Goal: Use online tool/utility: Utilize a website feature to perform a specific function

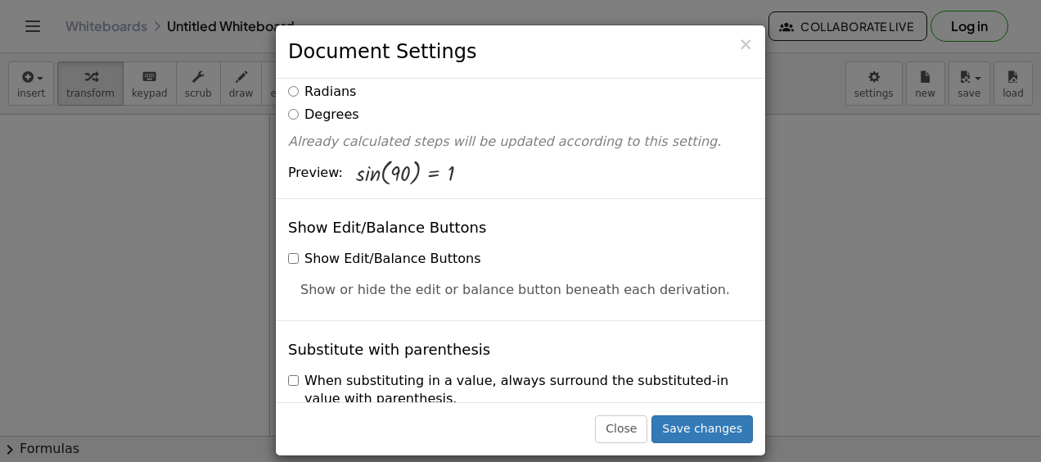
scroll to position [391, 0]
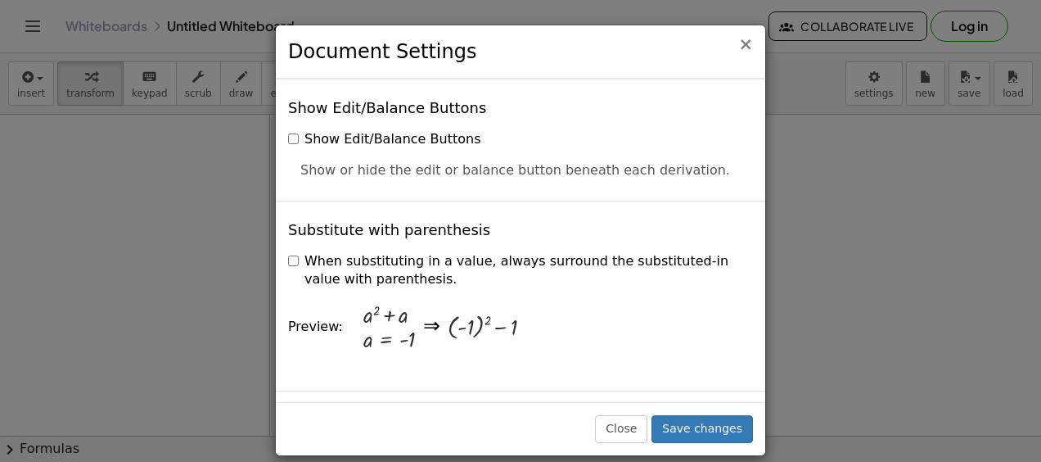
click at [742, 39] on span "×" at bounding box center [745, 44] width 15 height 20
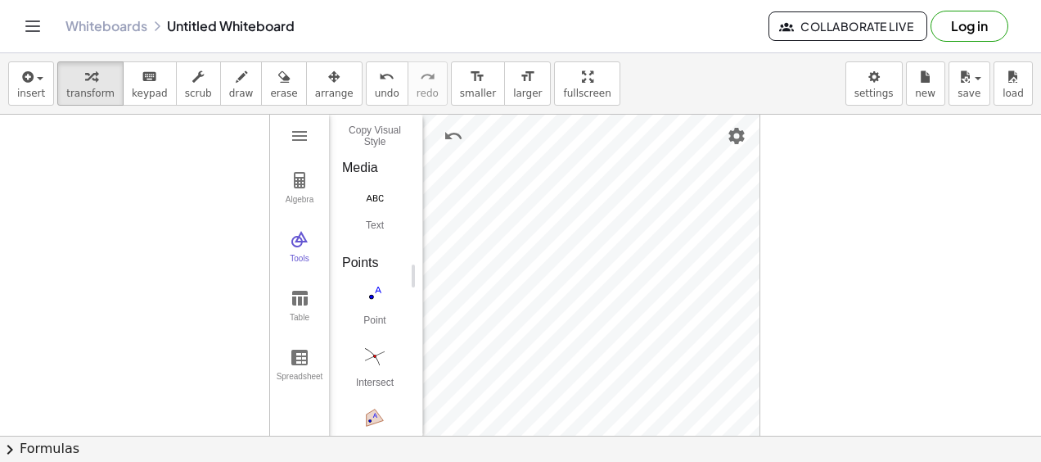
scroll to position [863, 5]
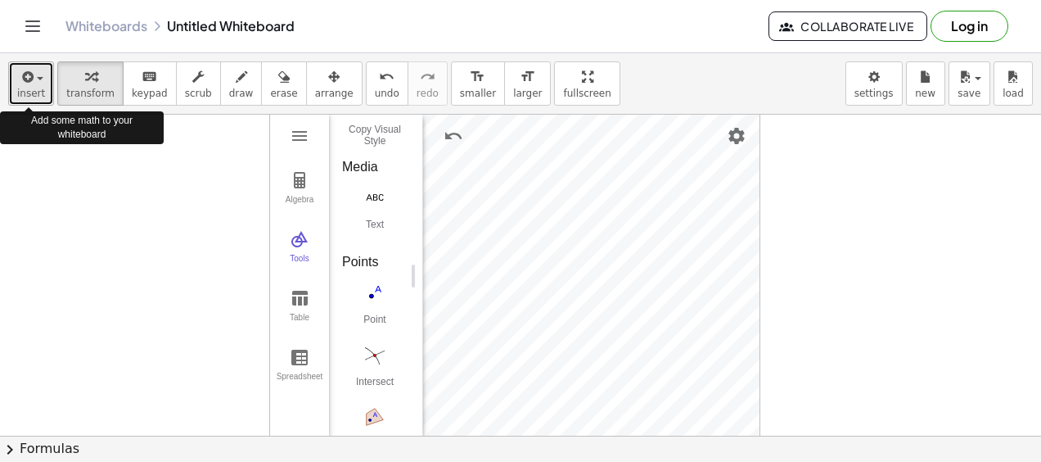
click at [28, 79] on icon "button" at bounding box center [26, 77] width 15 height 20
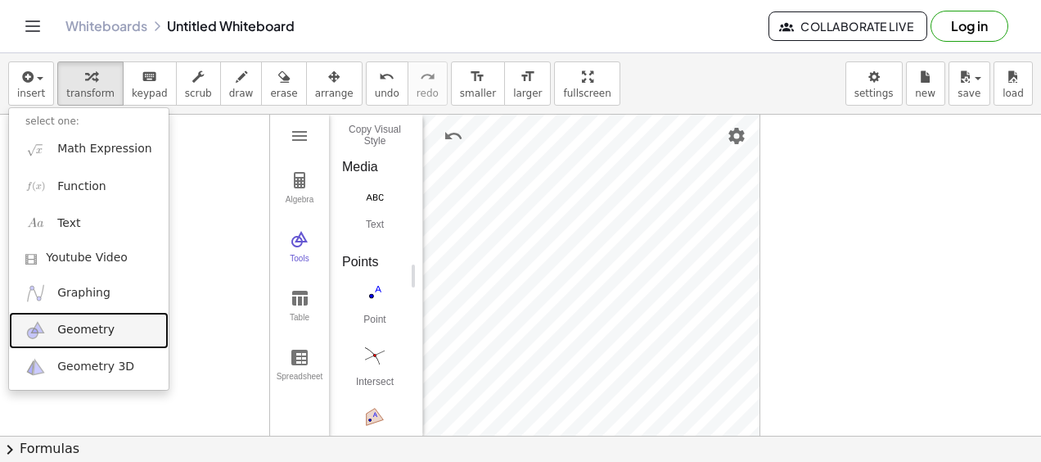
click at [121, 321] on link "Geometry" at bounding box center [89, 330] width 160 height 37
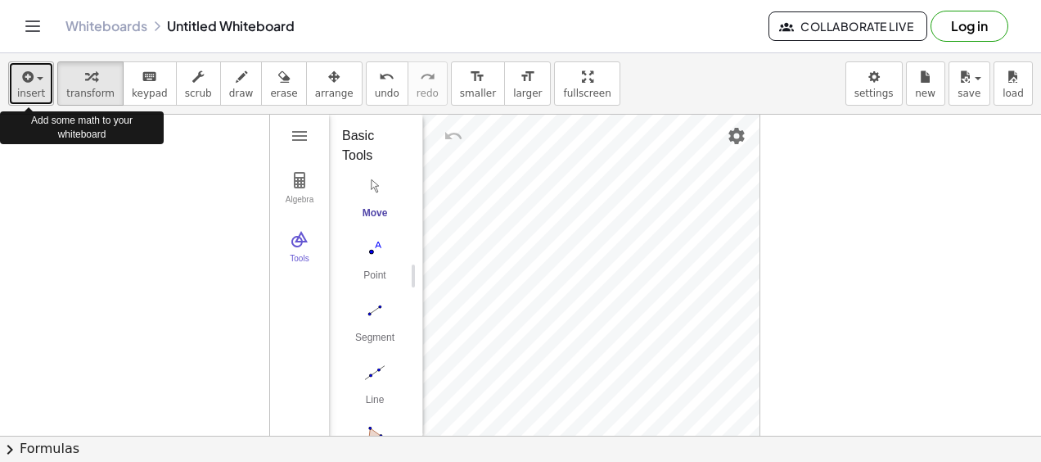
click at [29, 82] on icon "button" at bounding box center [26, 77] width 15 height 20
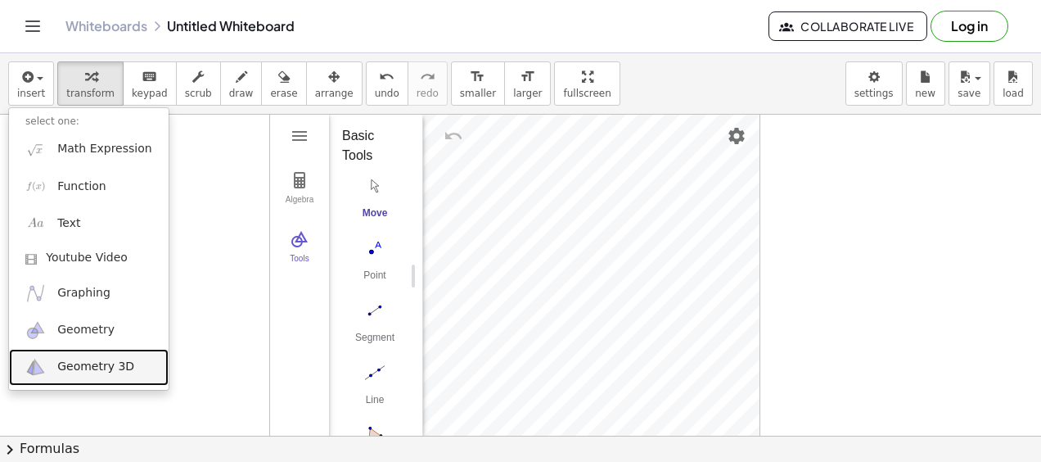
click at [100, 367] on span "Geometry 3D" at bounding box center [95, 366] width 77 height 16
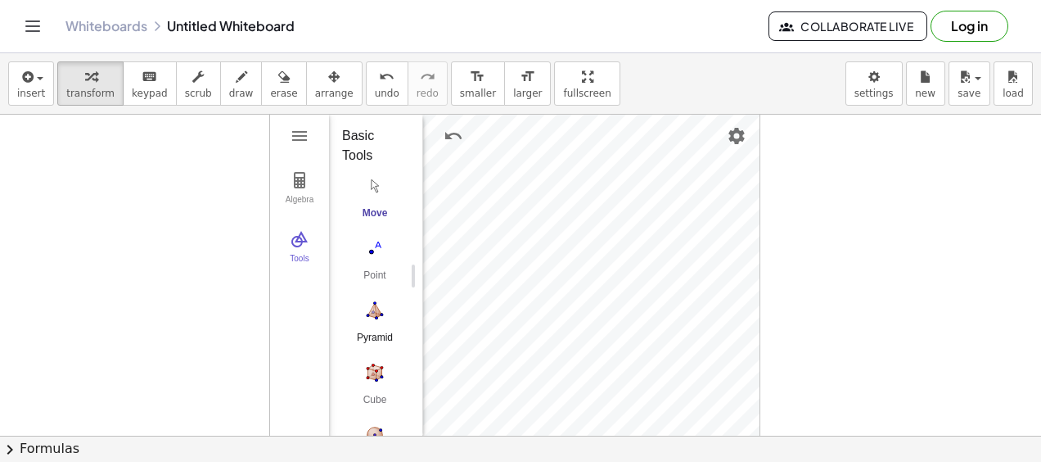
click at [378, 310] on img "Pyramid. Select a polygon for bottom, then select top point" at bounding box center [374, 310] width 65 height 26
click at [376, 316] on img "Pyramid. Select a polygon for bottom, then select top point" at bounding box center [374, 310] width 65 height 26
click at [299, 244] on img "3D Calculator" at bounding box center [300, 239] width 20 height 20
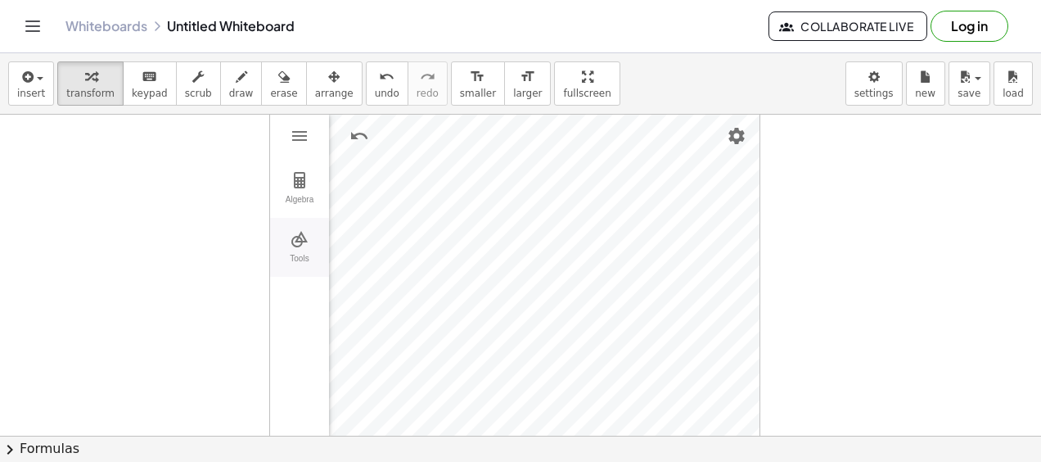
click at [306, 250] on button "Tools" at bounding box center [299, 247] width 59 height 59
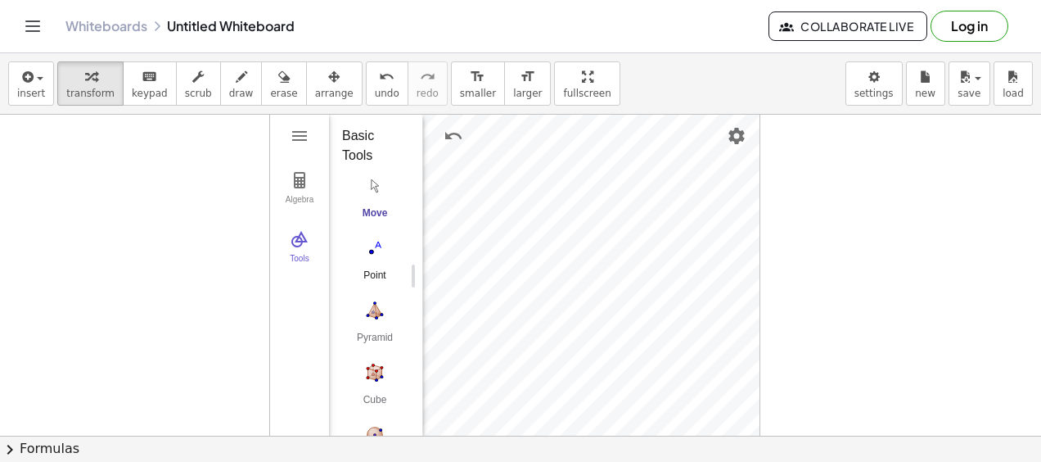
click at [384, 249] on img "Point. Select position or line, function, or curve" at bounding box center [374, 248] width 65 height 26
click at [37, 67] on div "button" at bounding box center [31, 76] width 28 height 20
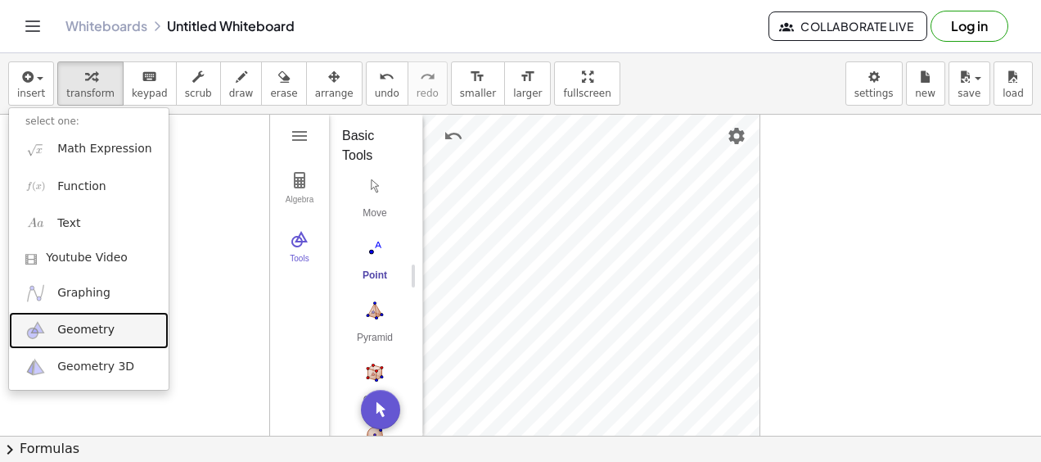
click at [93, 338] on link "Geometry" at bounding box center [89, 330] width 160 height 37
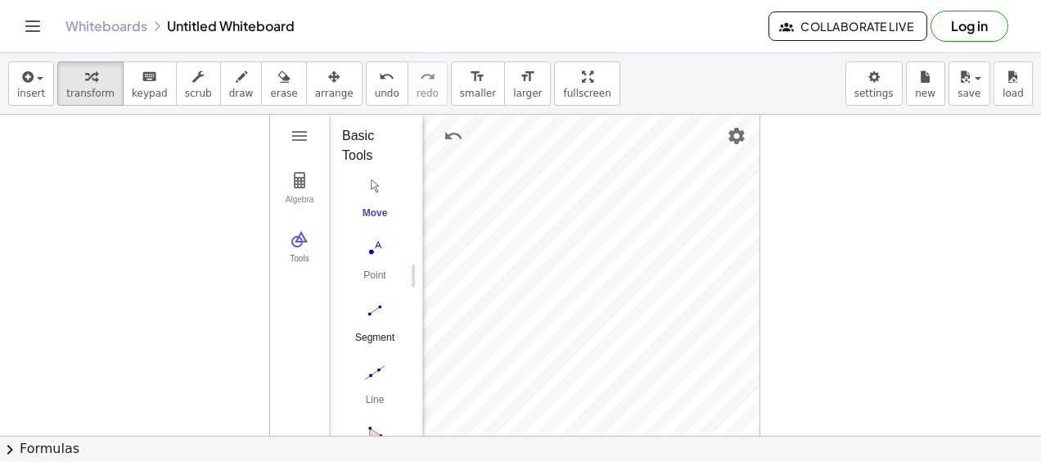
click at [370, 302] on img "Segment. Select two points or positions" at bounding box center [374, 310] width 65 height 26
click at [380, 399] on img "Move. Drag or select object" at bounding box center [380, 409] width 39 height 39
click at [458, 131] on img "Undo" at bounding box center [454, 136] width 20 height 20
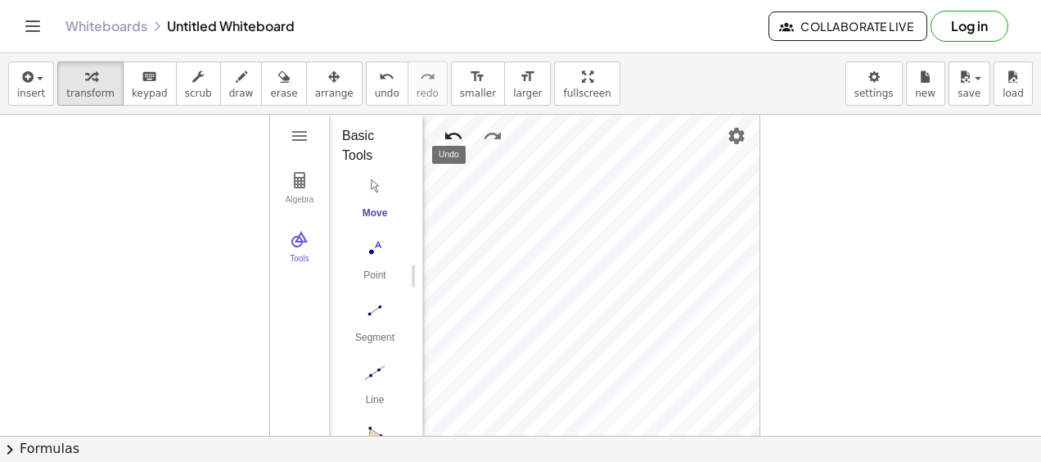
click at [458, 131] on img "Undo" at bounding box center [454, 136] width 20 height 20
click at [373, 313] on img "Segment. Select two points or positions" at bounding box center [374, 310] width 65 height 26
click at [388, 406] on img "Move. Drag or select object" at bounding box center [380, 409] width 39 height 39
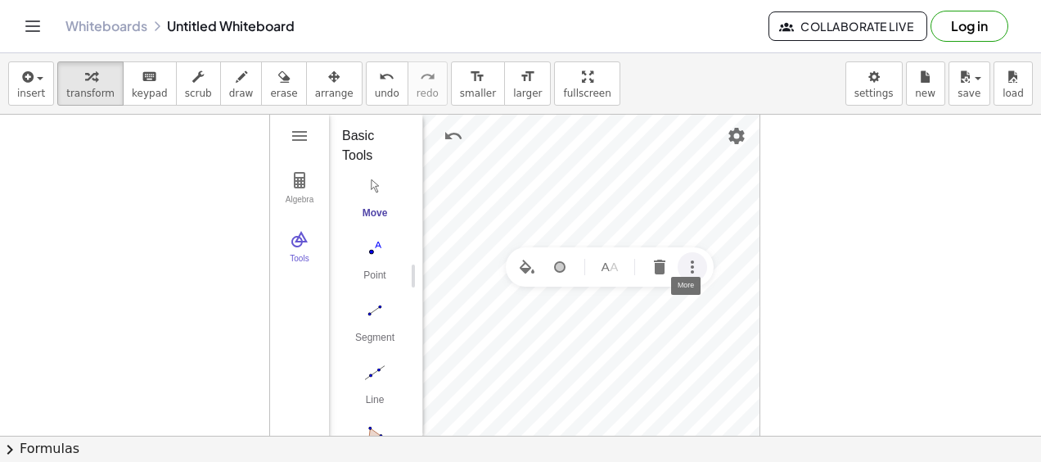
click at [692, 267] on img "More" at bounding box center [693, 267] width 20 height 20
click at [673, 390] on li "Settings" at bounding box center [684, 396] width 156 height 26
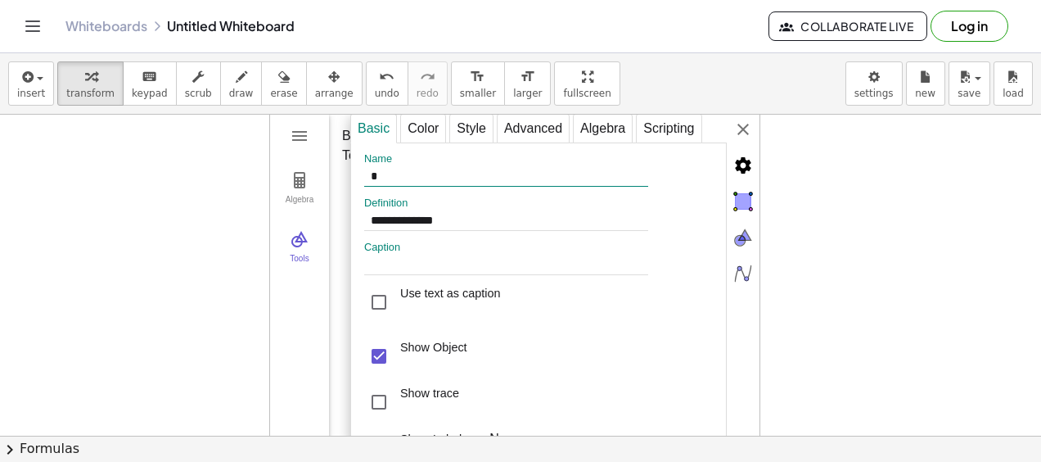
click at [458, 174] on input "*" at bounding box center [506, 177] width 284 height 20
click at [797, 260] on div at bounding box center [520, 436] width 1041 height 643
type input "*"
click at [740, 196] on img "Objects" at bounding box center [743, 201] width 33 height 33
click at [743, 196] on img "Objects" at bounding box center [743, 201] width 33 height 33
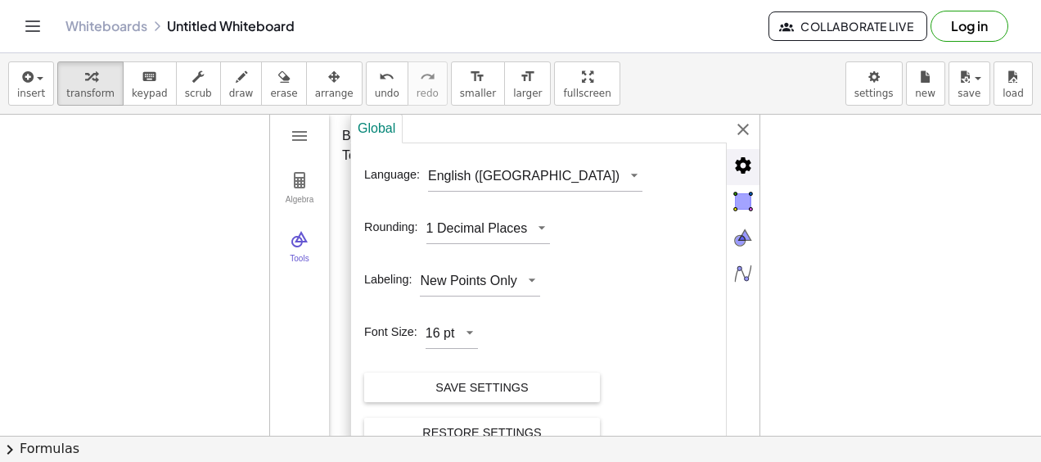
click at [748, 156] on img "Advanced" at bounding box center [743, 165] width 33 height 33
click at [743, 182] on li "Advanced" at bounding box center [743, 167] width 33 height 36
click at [749, 210] on img "Objects" at bounding box center [743, 201] width 33 height 33
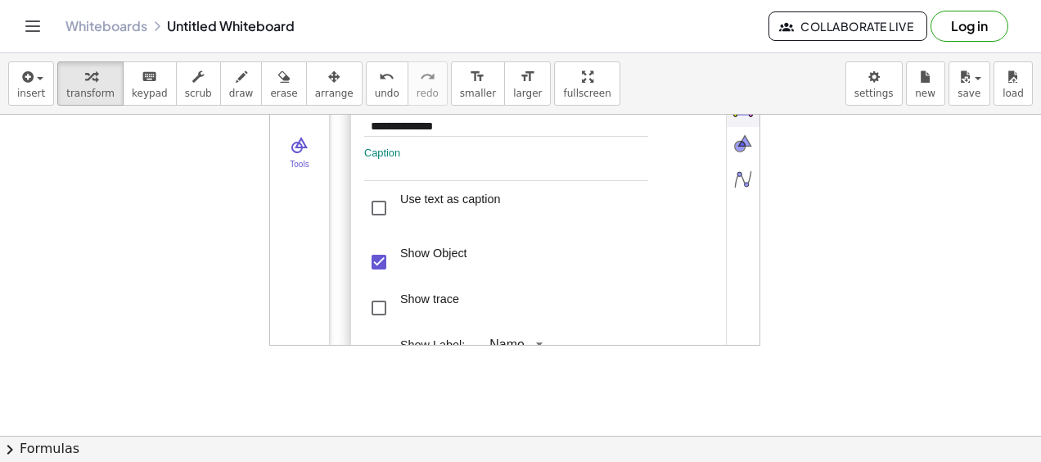
scroll to position [0, 0]
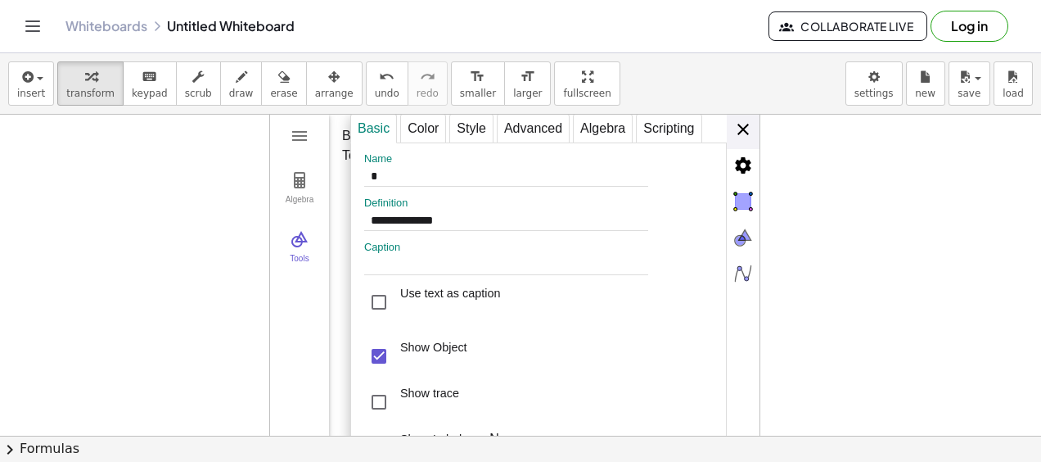
click at [742, 122] on div "**********" at bounding box center [554, 276] width 409 height 327
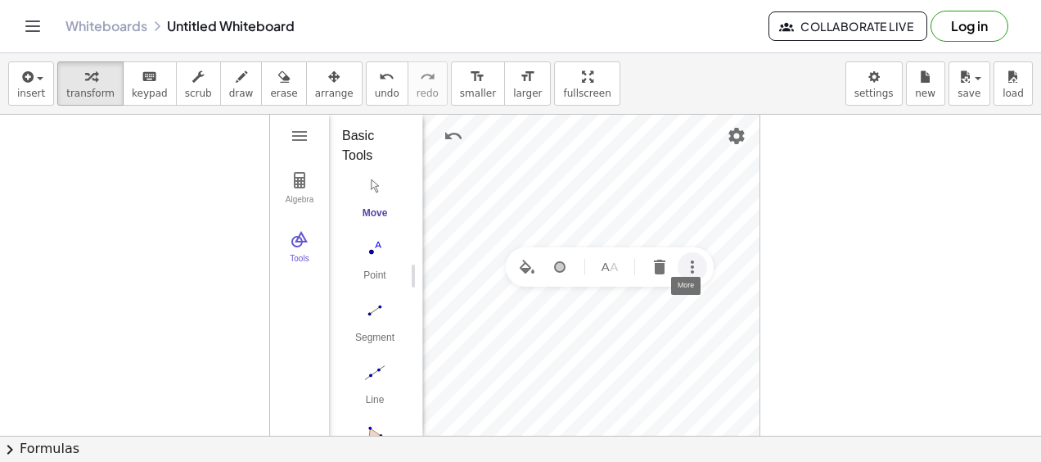
click at [700, 259] on img "More" at bounding box center [693, 267] width 20 height 20
click at [680, 384] on li "Settings" at bounding box center [684, 396] width 156 height 26
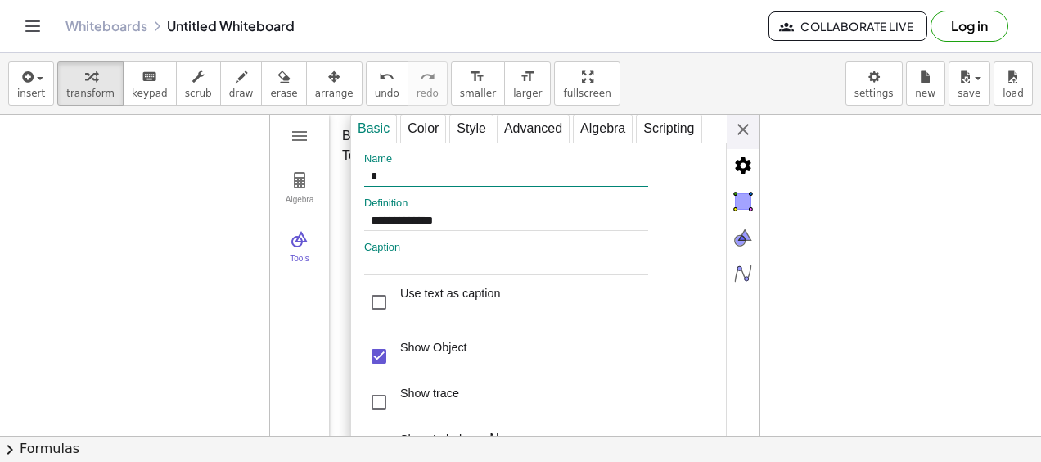
click at [437, 172] on input "*" at bounding box center [506, 177] width 284 height 20
type input "*"
click at [741, 231] on img "Graphics" at bounding box center [743, 237] width 33 height 33
click at [744, 208] on img "Objects" at bounding box center [743, 201] width 33 height 33
click at [396, 170] on input "*" at bounding box center [506, 177] width 284 height 20
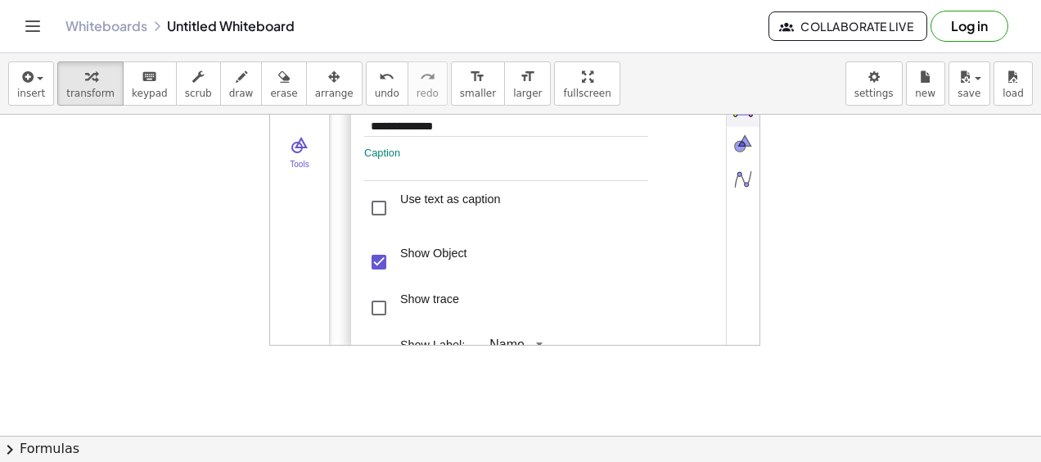
scroll to position [95, 0]
type input "**"
click at [372, 217] on div "Use text as caption" at bounding box center [378, 206] width 29 height 29
select select "Geometry"
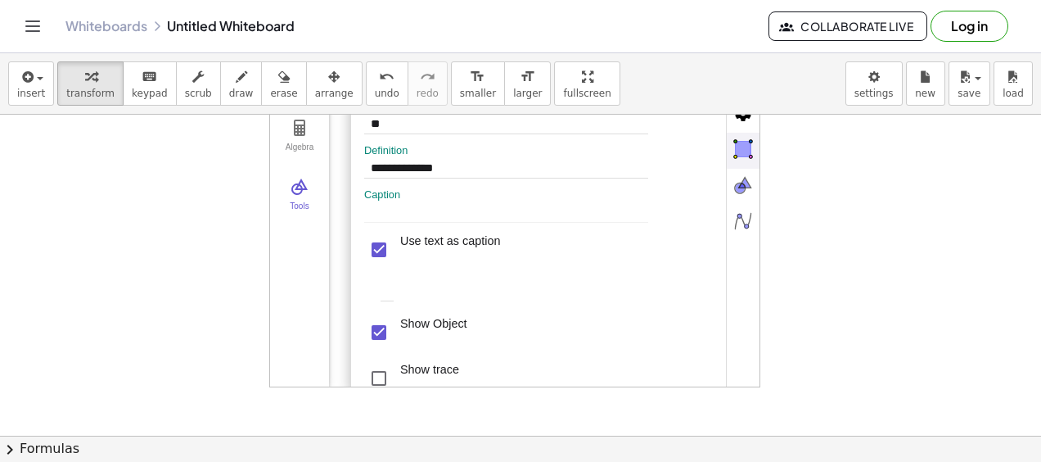
scroll to position [0, 0]
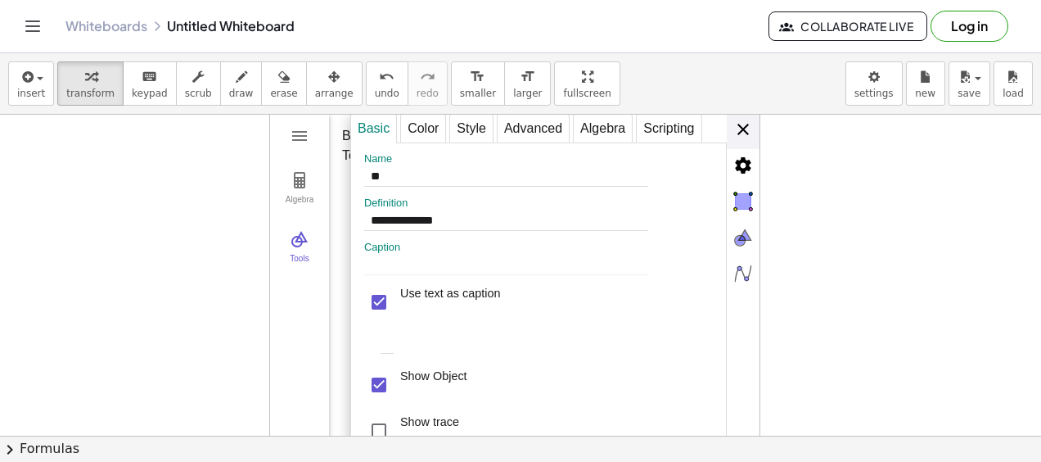
click at [738, 126] on div "**********" at bounding box center [554, 276] width 409 height 327
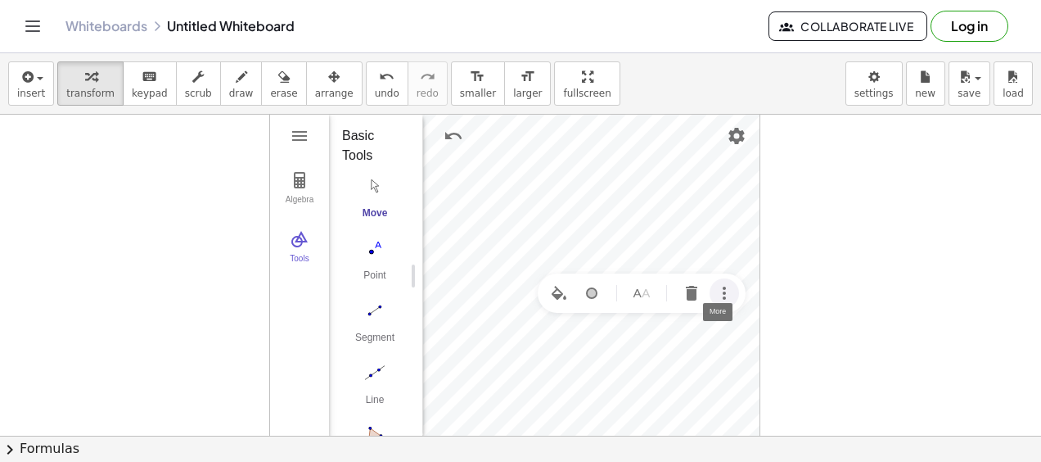
click at [724, 293] on img "More" at bounding box center [725, 293] width 20 height 20
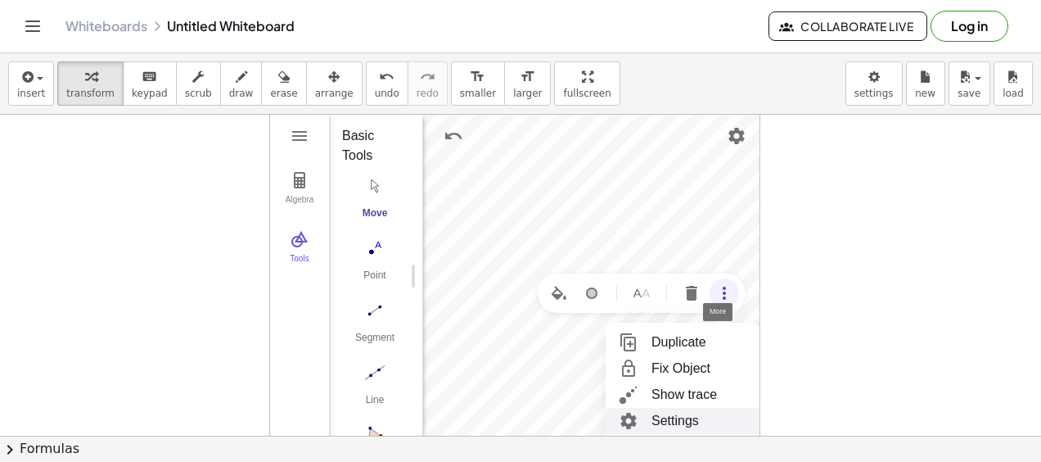
click at [693, 419] on li "Settings" at bounding box center [684, 421] width 156 height 26
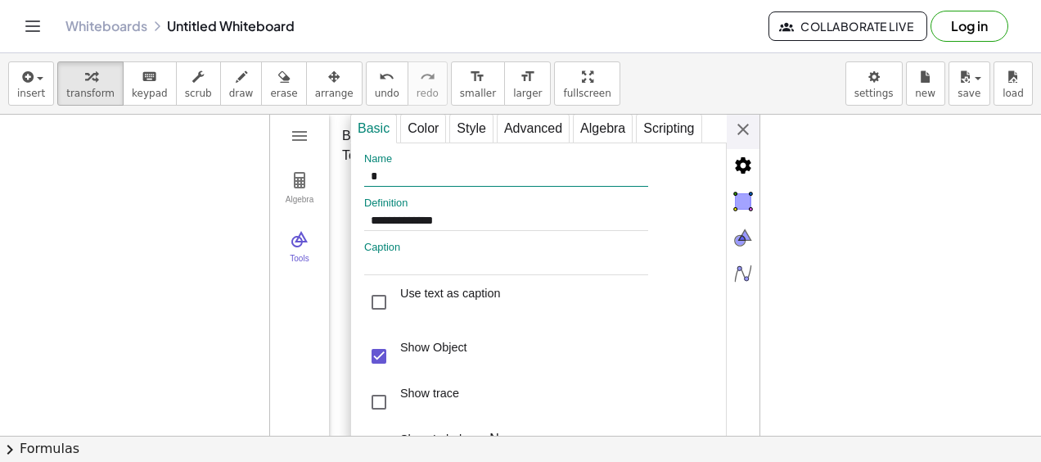
click at [492, 173] on input "*" at bounding box center [506, 177] width 284 height 20
type input "**"
click at [383, 299] on div "Use text as caption" at bounding box center [378, 301] width 29 height 29
select select "Geometry"
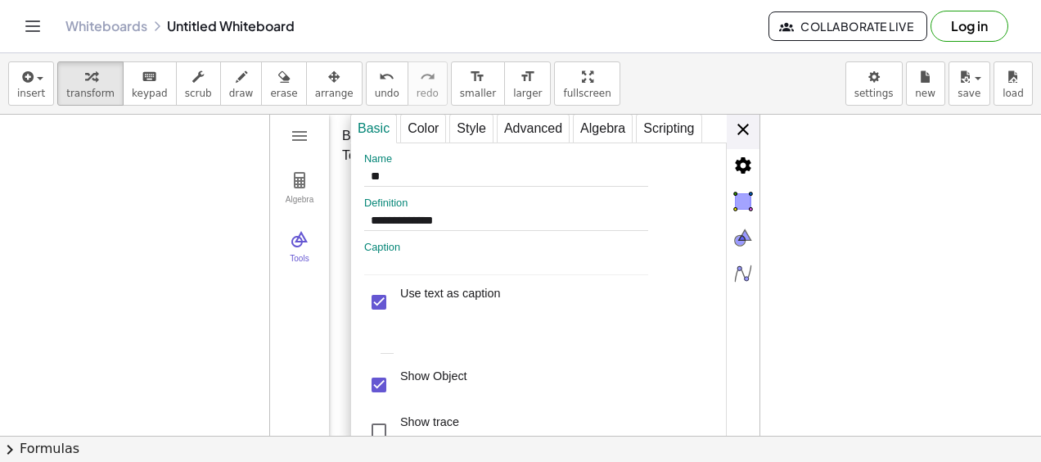
click at [747, 126] on div "**********" at bounding box center [554, 276] width 409 height 327
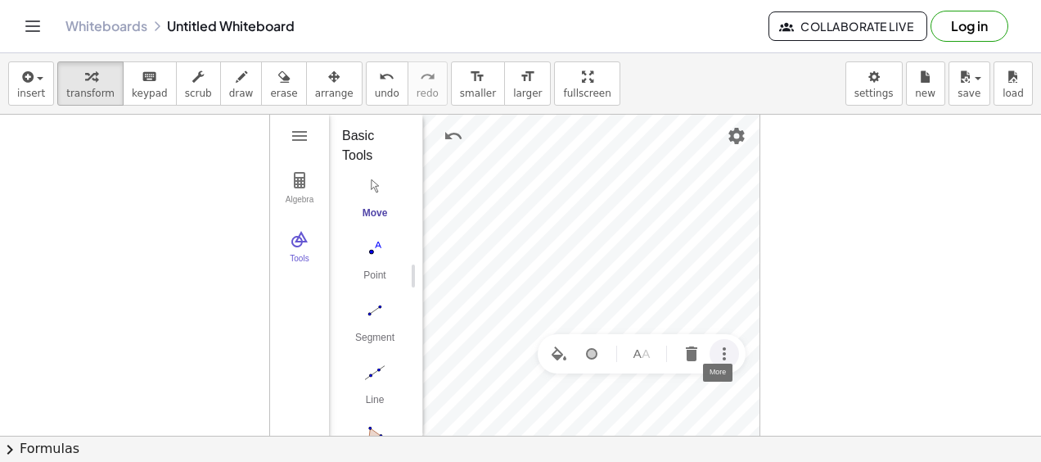
click at [723, 347] on img "More" at bounding box center [725, 354] width 20 height 20
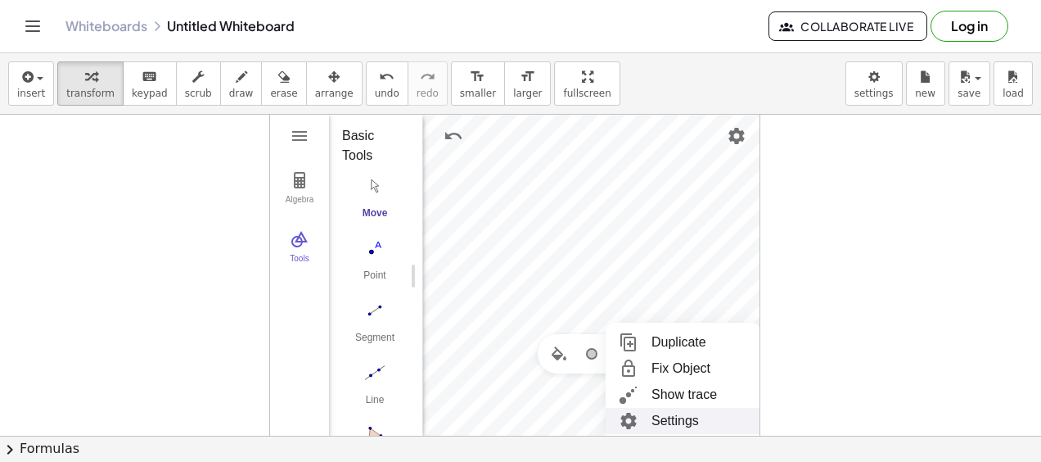
click at [697, 414] on li "Settings" at bounding box center [684, 421] width 156 height 26
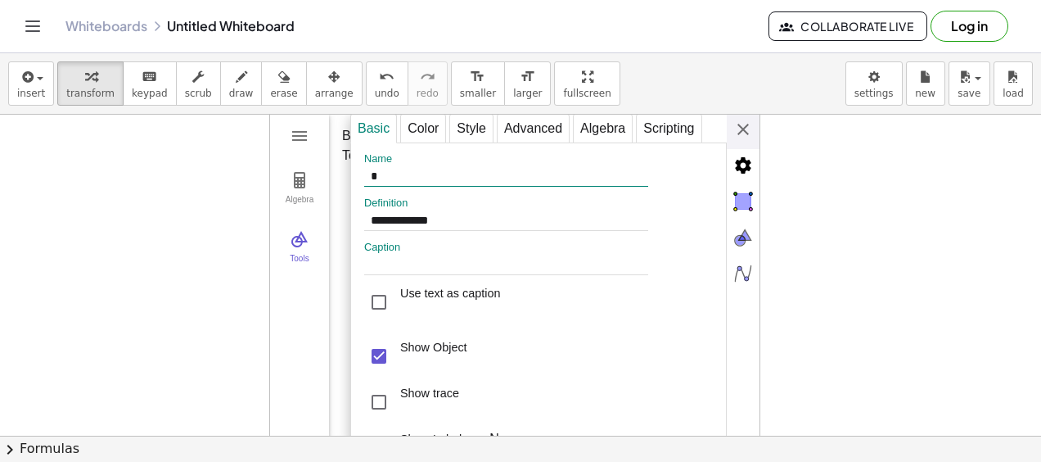
click at [478, 169] on input "*" at bounding box center [506, 177] width 284 height 20
type input "**"
click at [745, 124] on div "**********" at bounding box center [554, 276] width 409 height 327
